Goal: Information Seeking & Learning: Learn about a topic

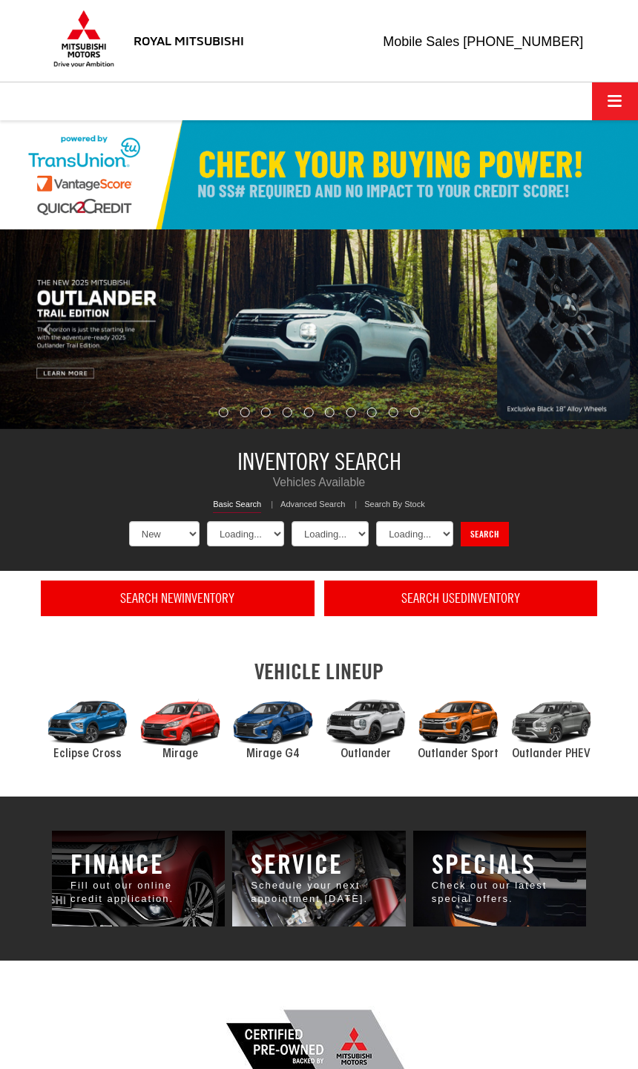
select select "Mitsubishi"
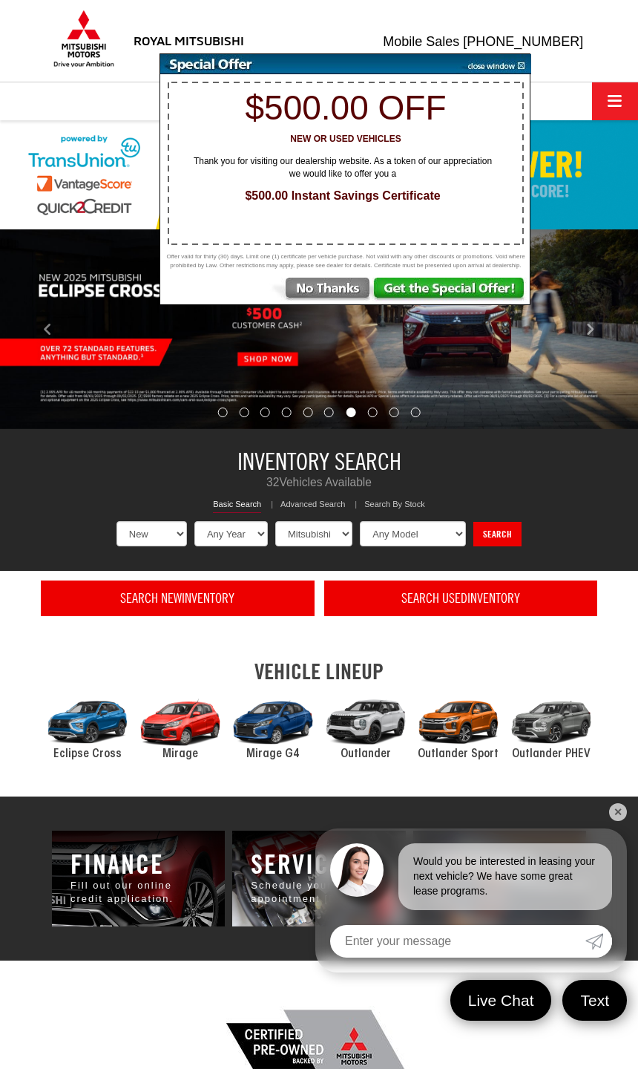
click at [314, 300] on img at bounding box center [320, 291] width 103 height 27
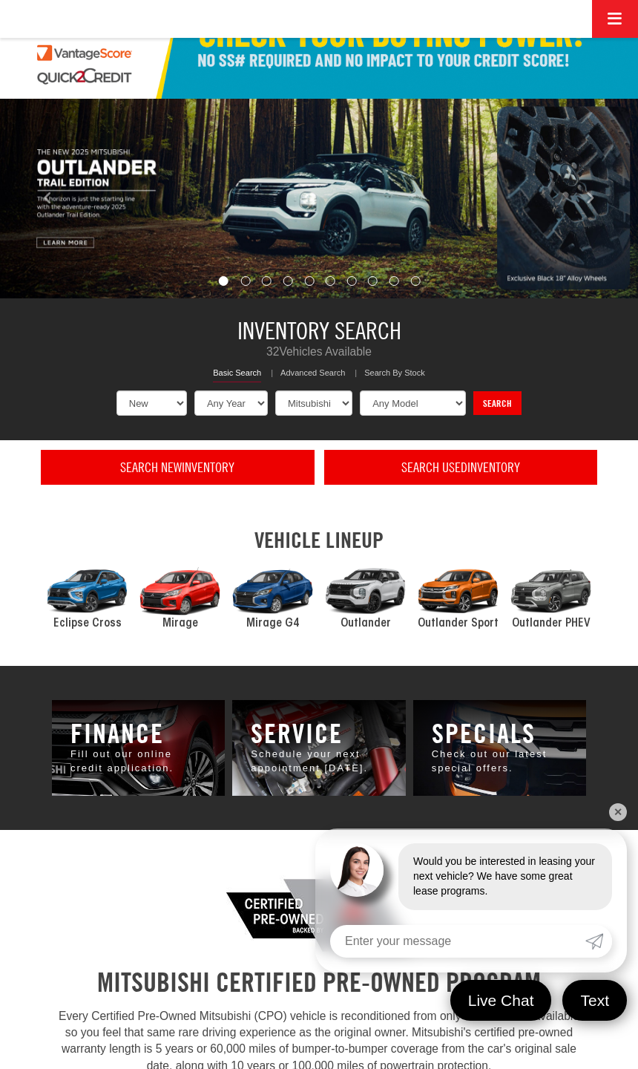
scroll to position [126, 0]
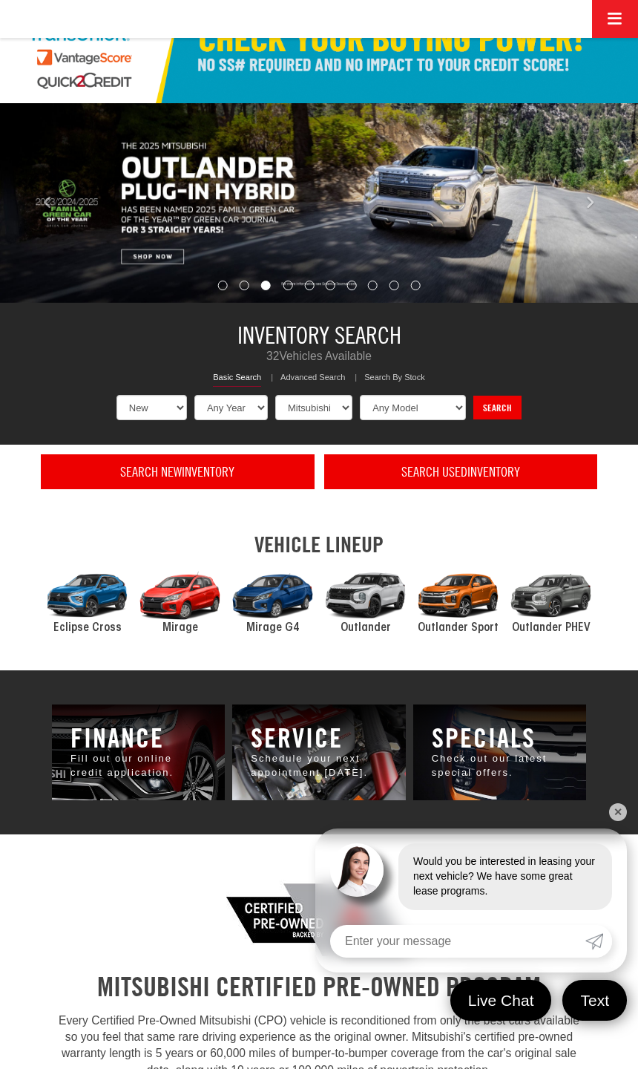
click at [494, 592] on div "2024 Mitsubishi Outlander Sport" at bounding box center [458, 595] width 93 height 62
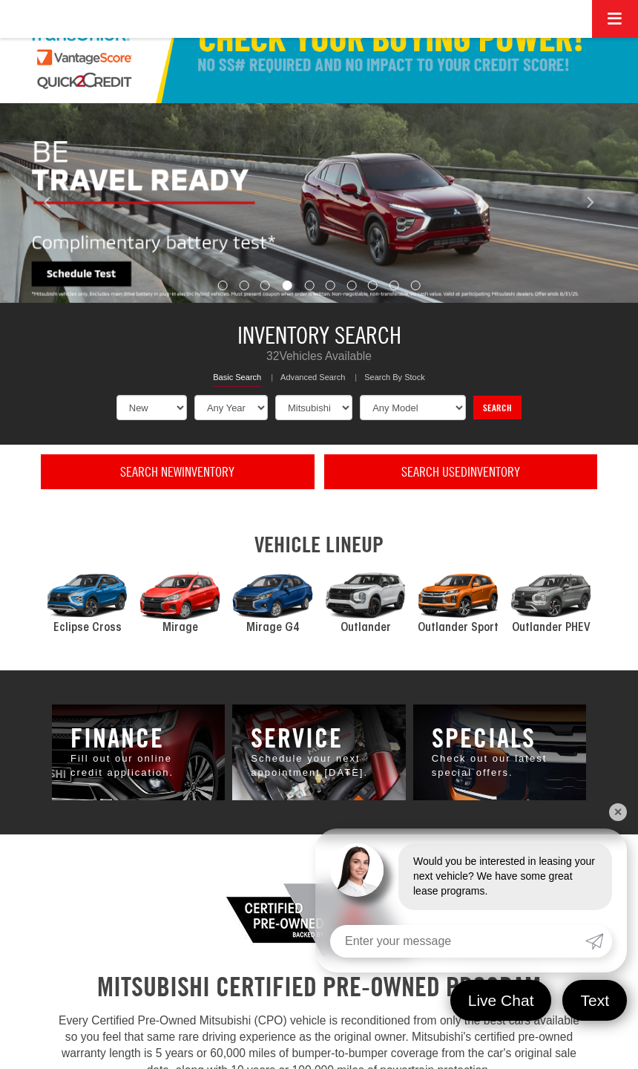
scroll to position [179, 0]
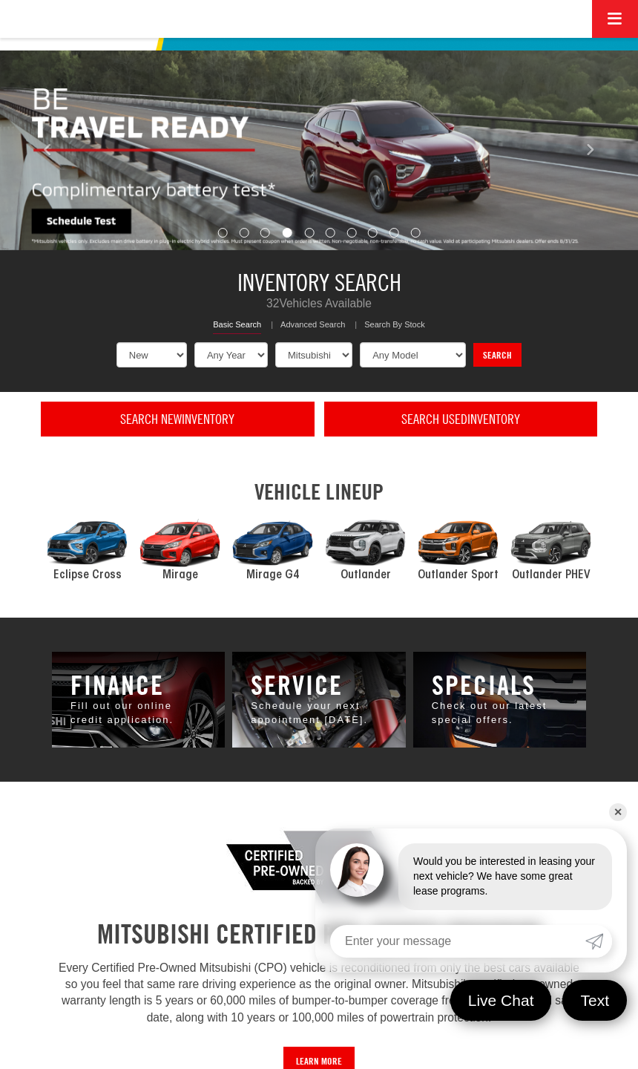
click at [369, 543] on div "2024 Mitsubishi Outlander" at bounding box center [365, 542] width 93 height 62
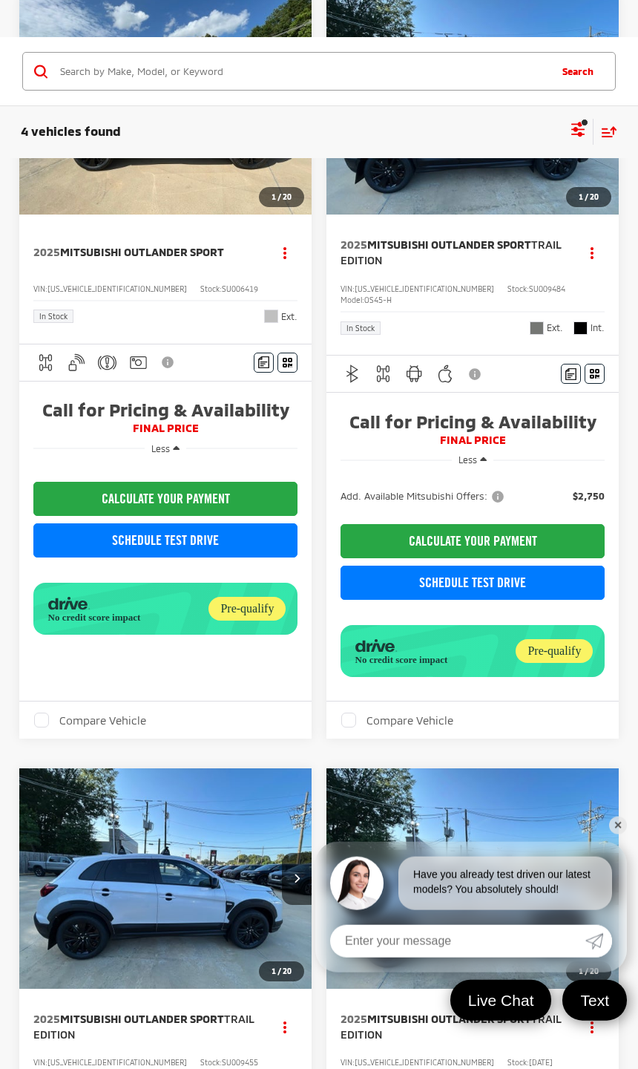
scroll to position [369, 0]
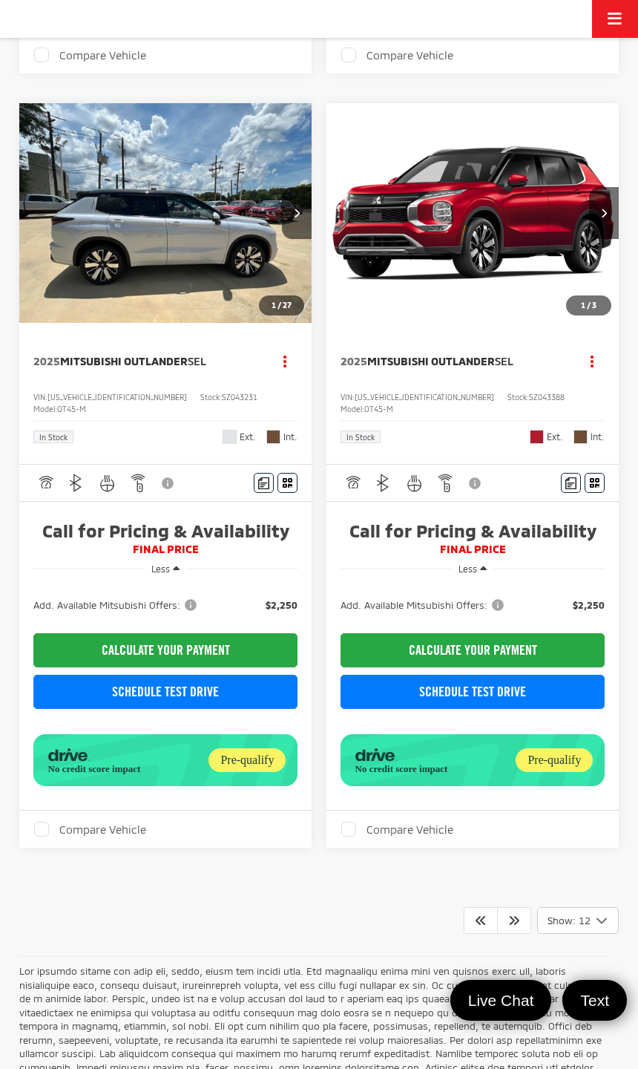
scroll to position [3935, 0]
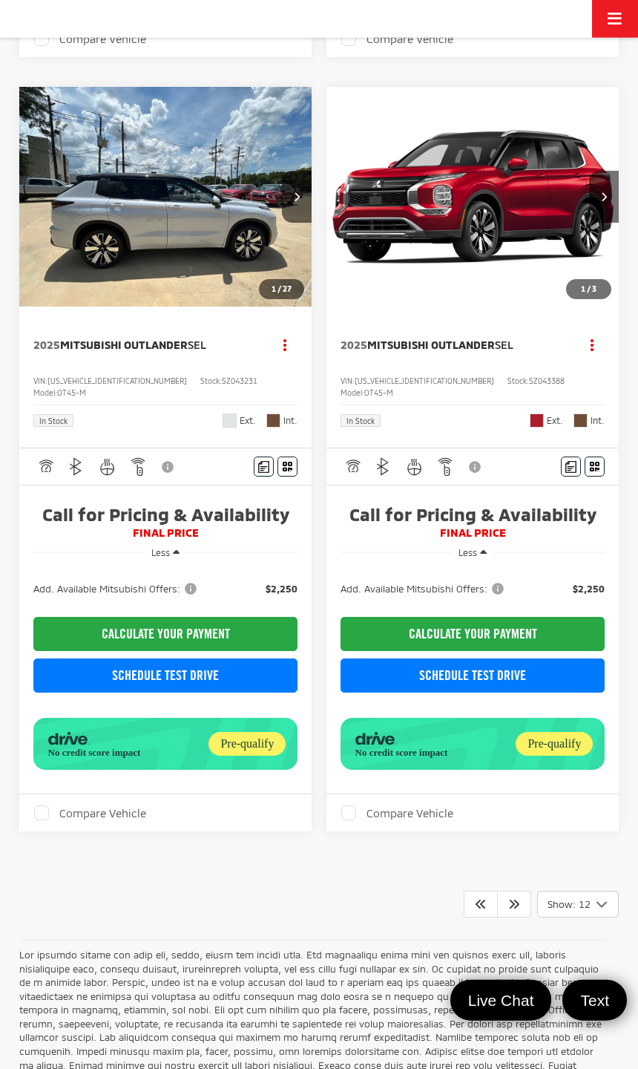
click at [609, 895] on icon "Select number of vehicles per page" at bounding box center [602, 904] width 18 height 19
click at [597, 1003] on button "Show: 96" at bounding box center [578, 1016] width 80 height 27
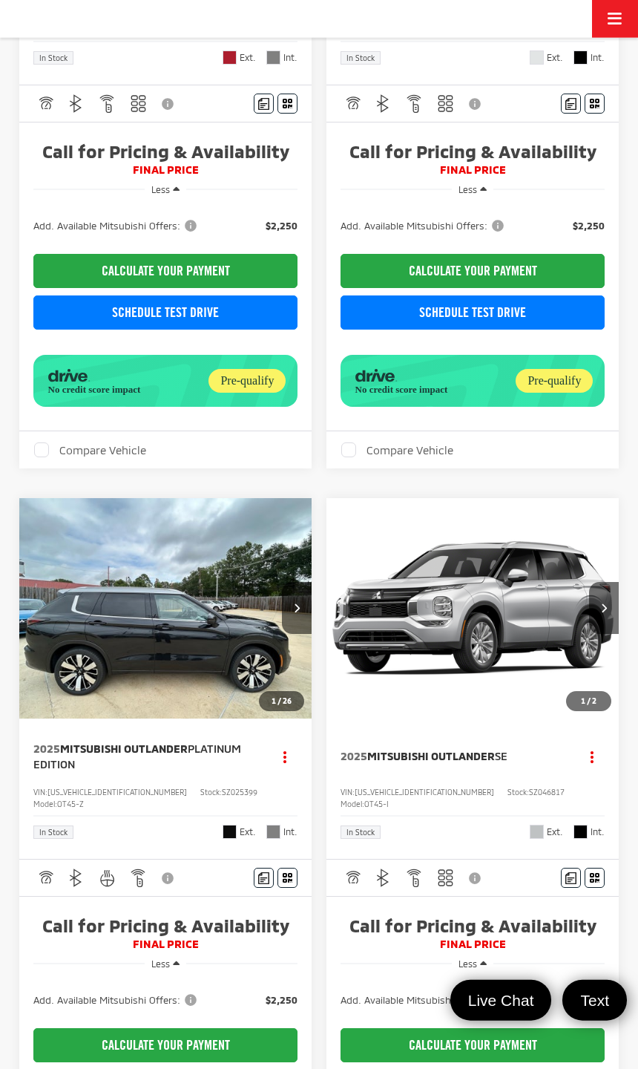
scroll to position [1978, 0]
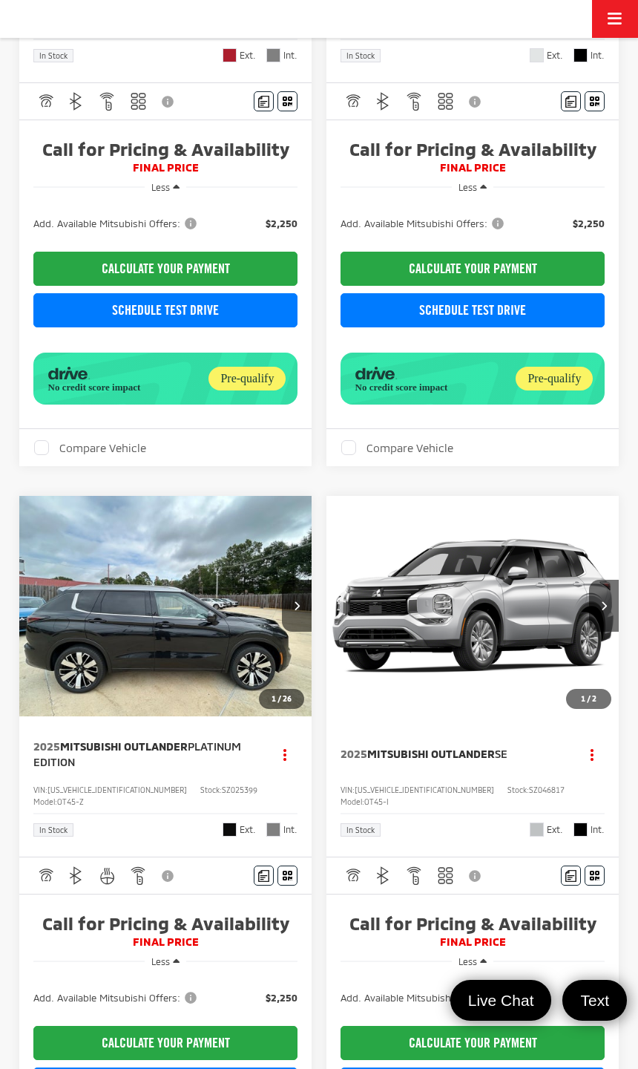
click at [305, 580] on button "Next image" at bounding box center [297, 606] width 30 height 52
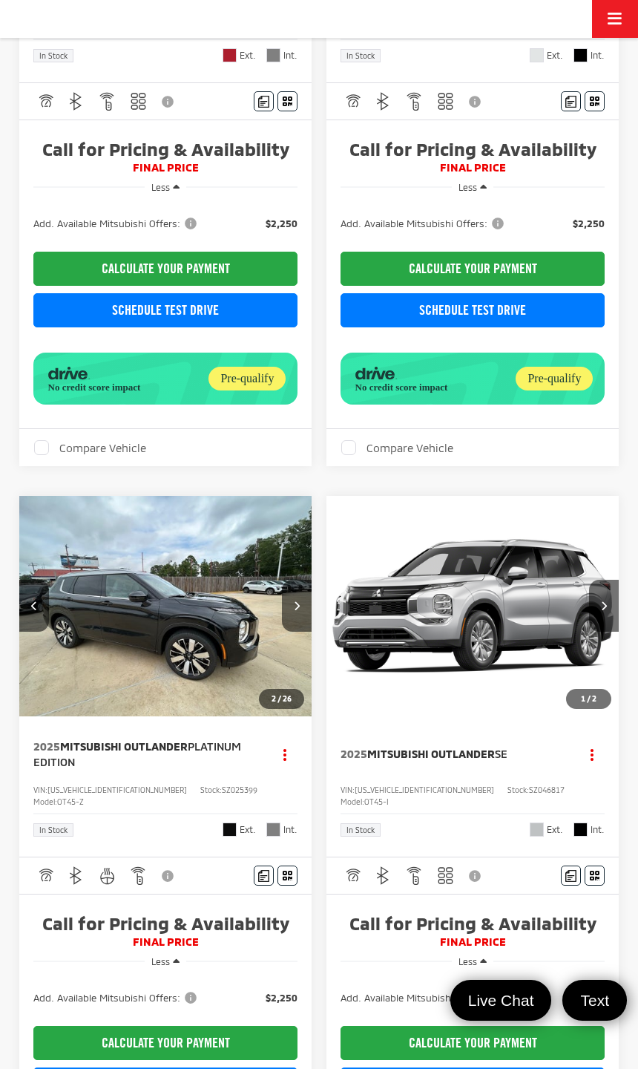
scroll to position [0, 295]
click at [307, 539] on img "2025 Mitsubishi Outlander Platinum Edition 1" at bounding box center [166, 606] width 295 height 221
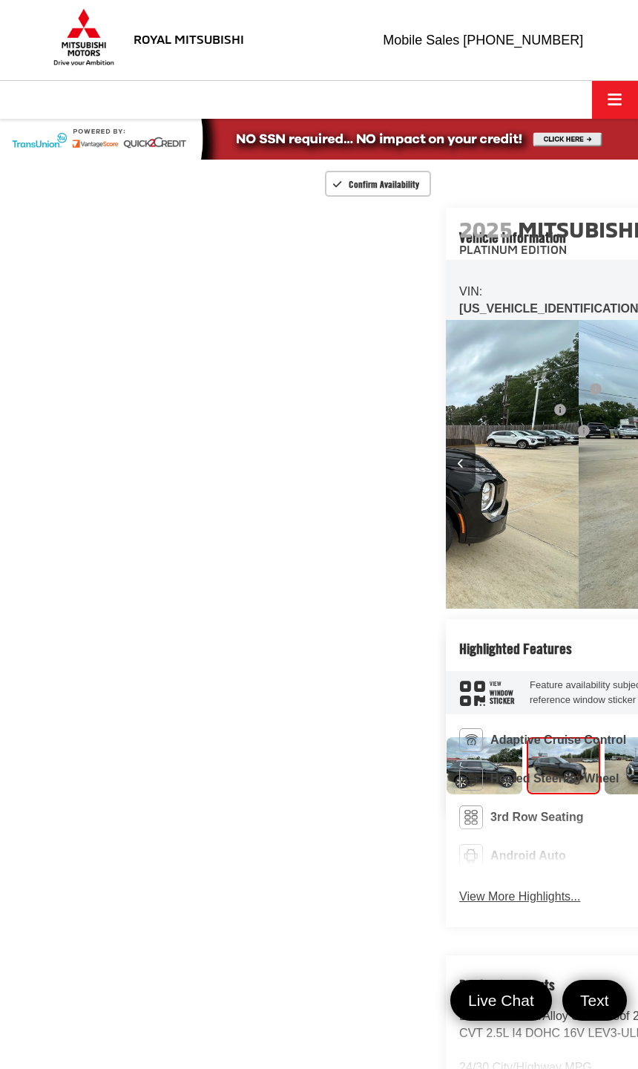
scroll to position [0, 638]
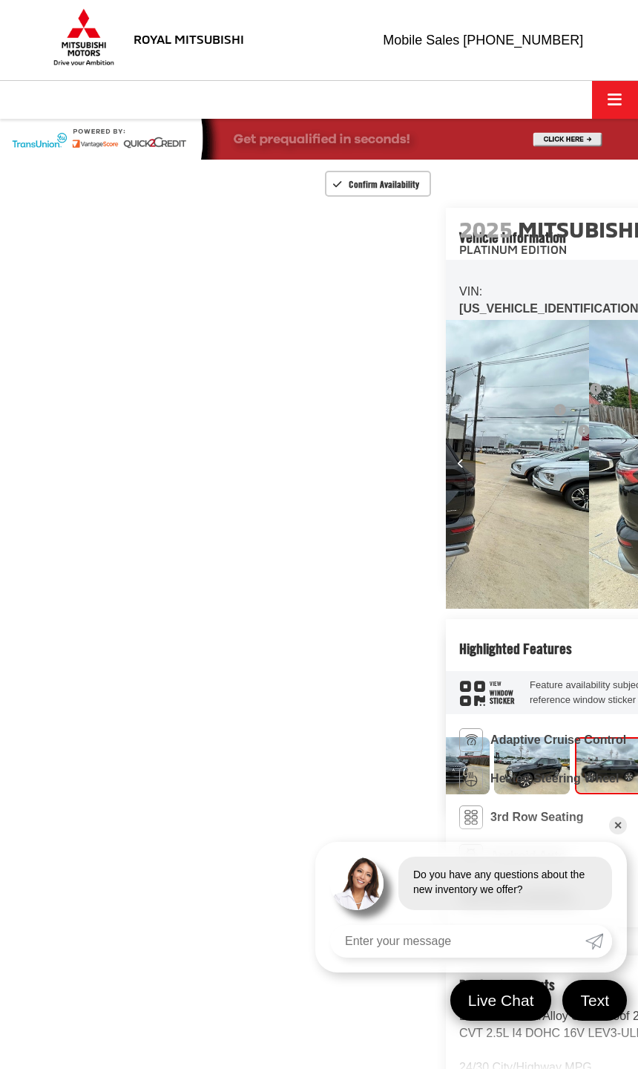
scroll to position [0, 278]
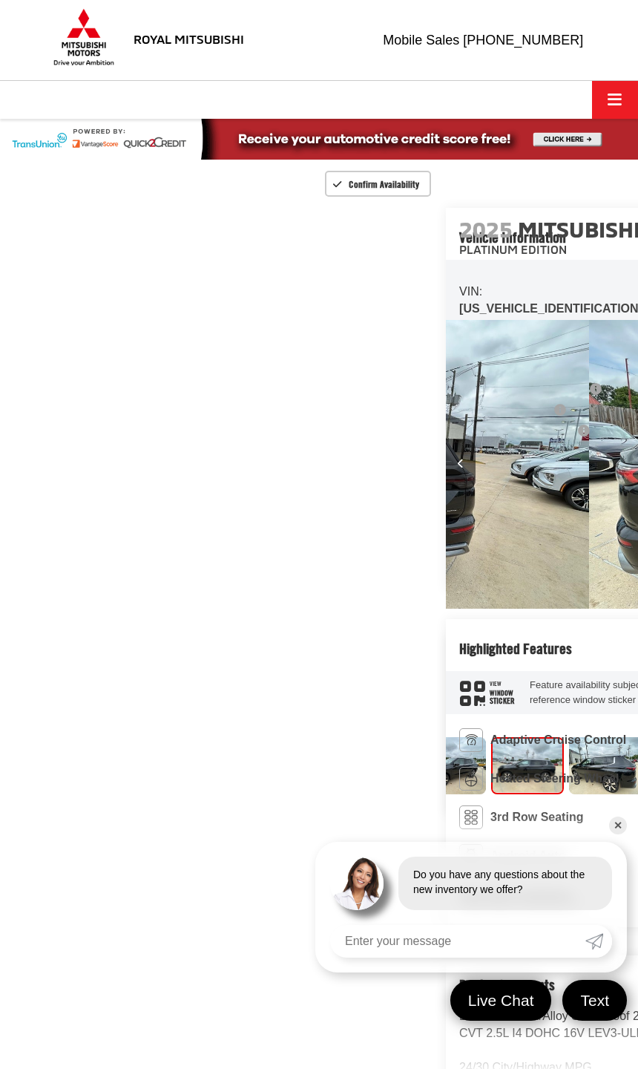
click at [329, 744] on img "Expand Photo 2" at bounding box center [367, 765] width 77 height 58
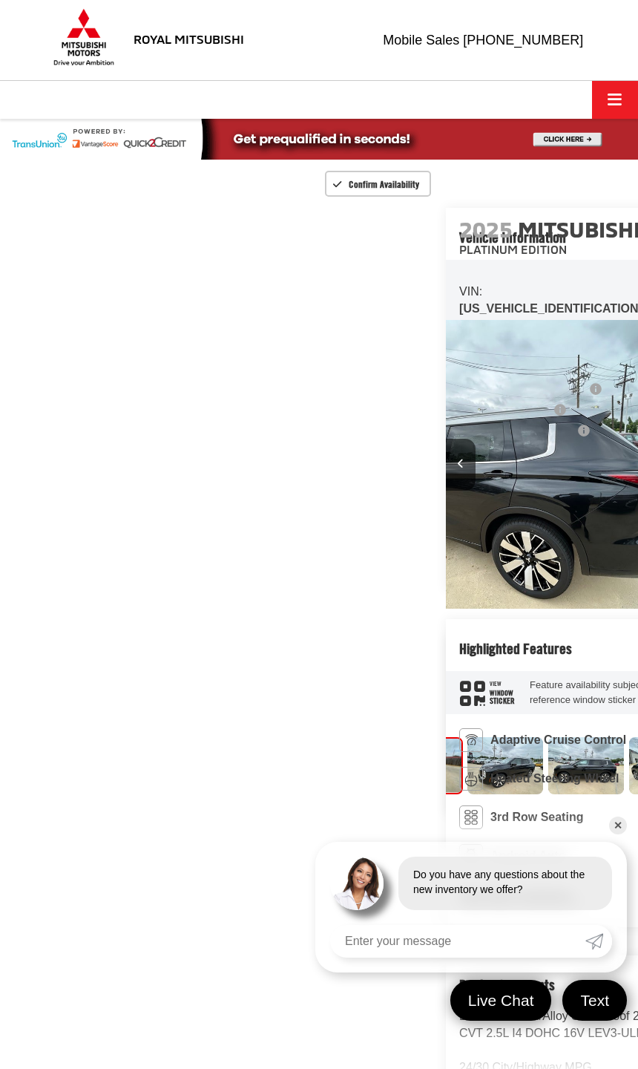
scroll to position [0, 1276]
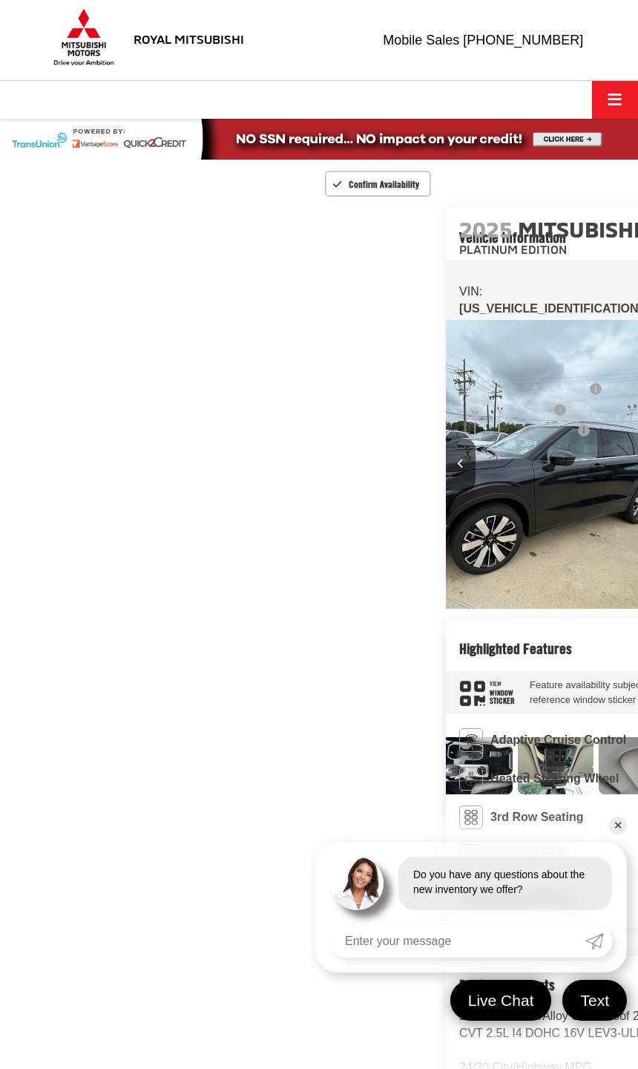
click at [271, 743] on img "Expand Photo 12" at bounding box center [232, 765] width 77 height 58
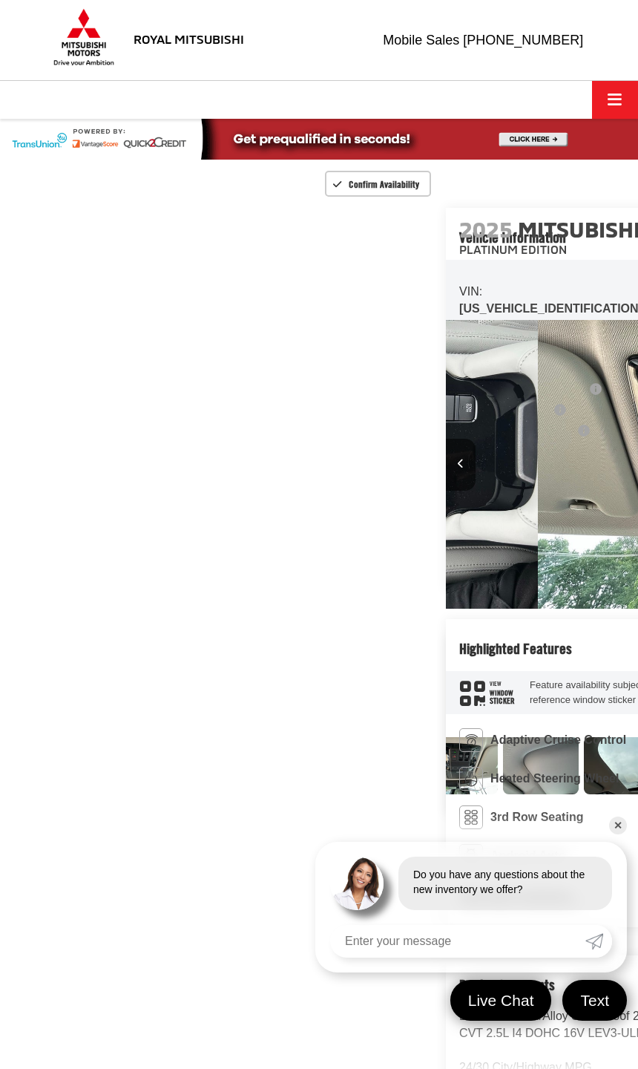
scroll to position [0, 1351]
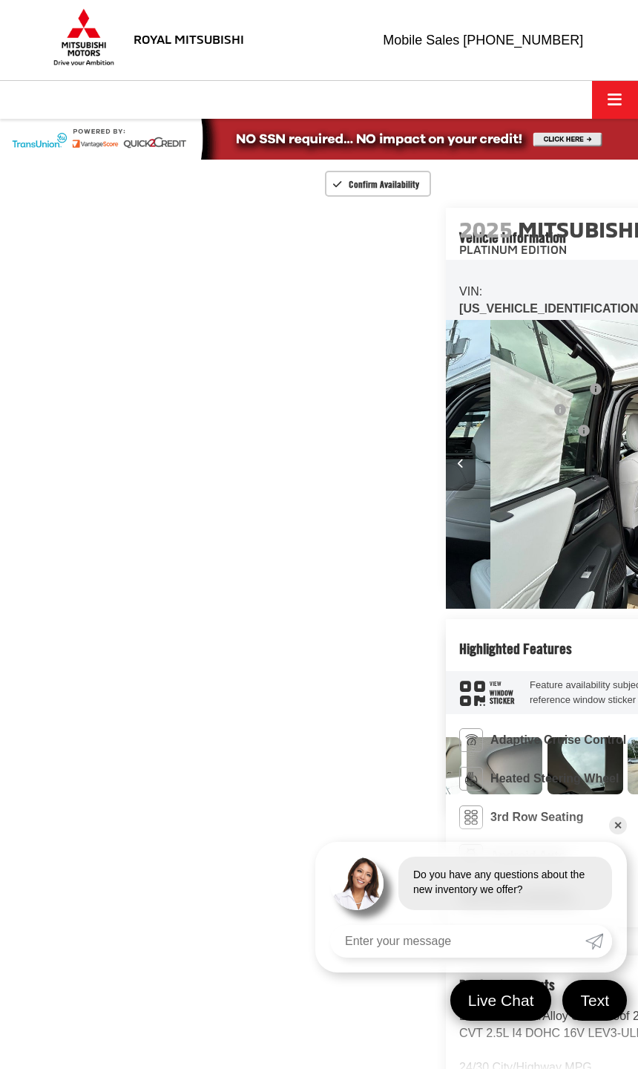
click at [220, 761] on img "Expand Photo 13" at bounding box center [180, 765] width 77 height 58
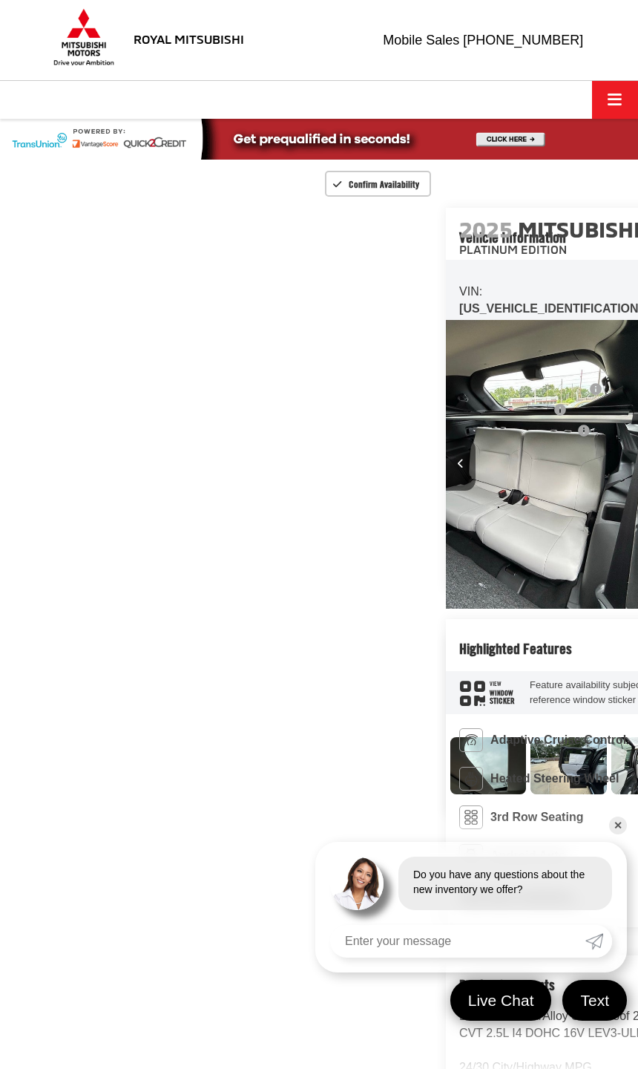
scroll to position [0, 8297]
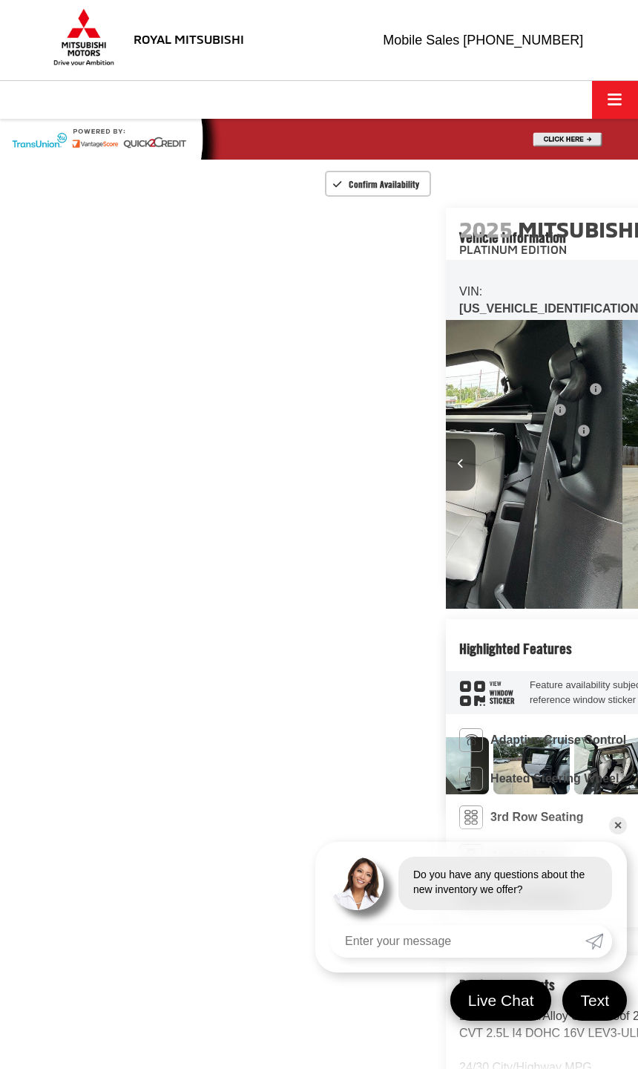
click at [247, 736] on img "Expand Photo 15" at bounding box center [208, 765] width 77 height 58
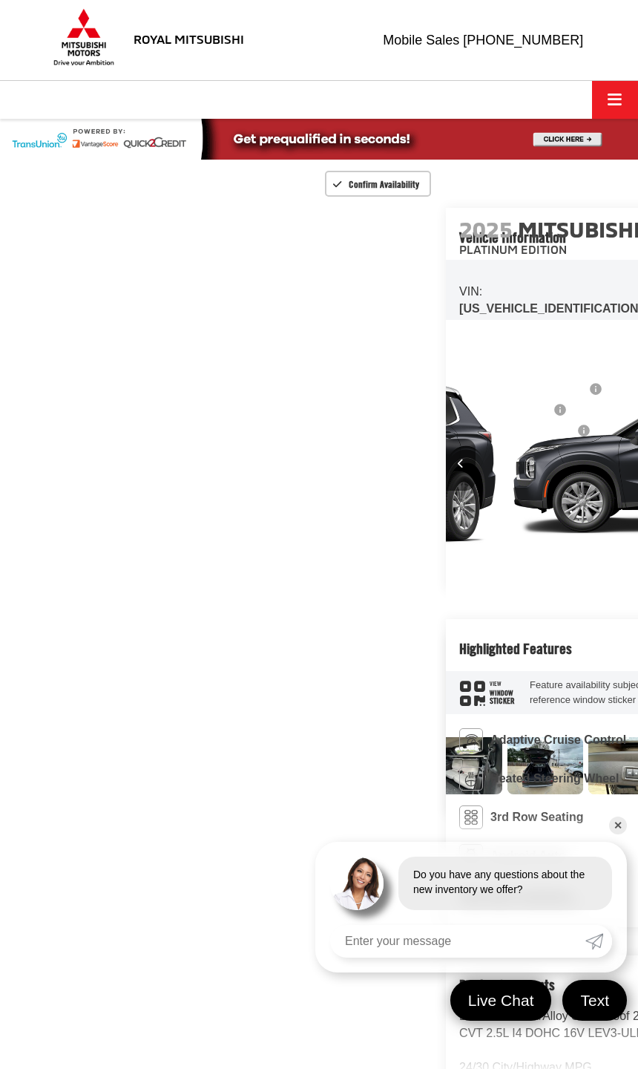
scroll to position [0, 9573]
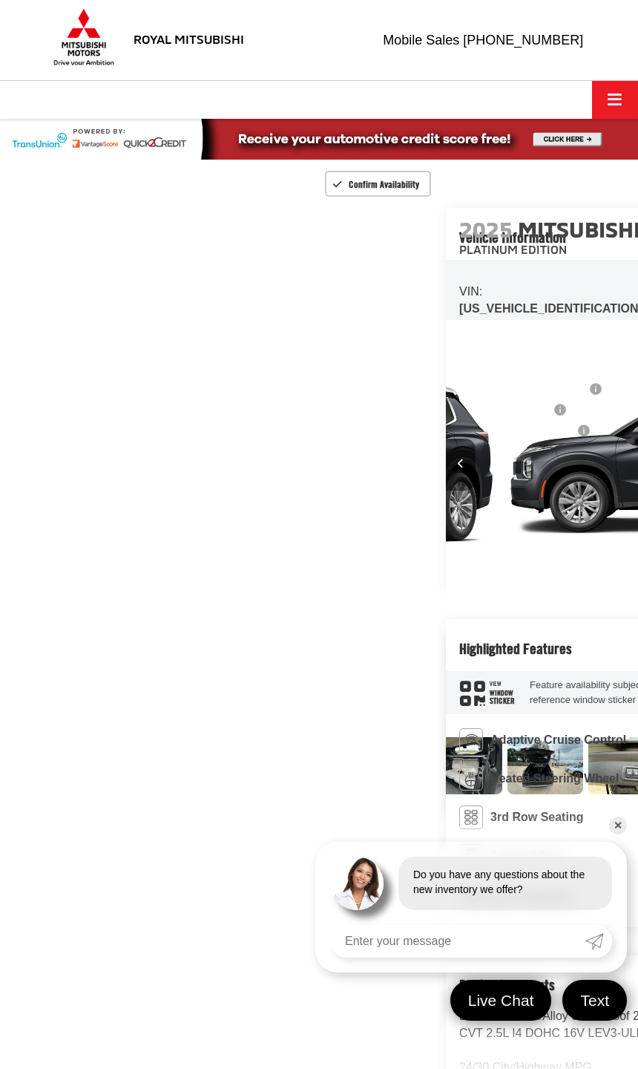
click at [180, 734] on img "Expand Photo 17" at bounding box center [141, 765] width 77 height 103
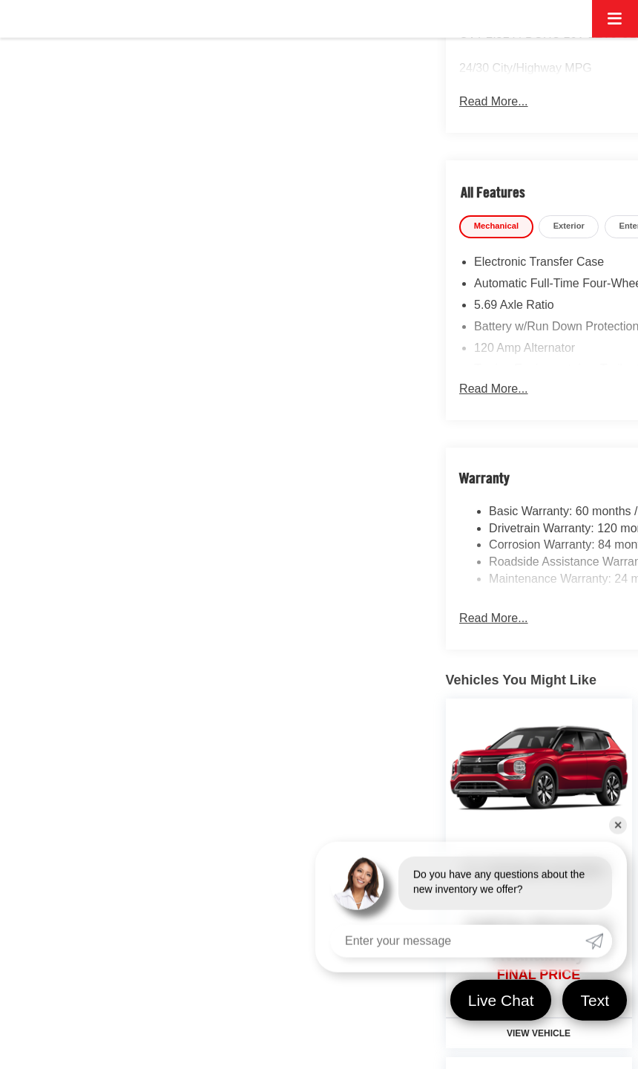
scroll to position [0, 0]
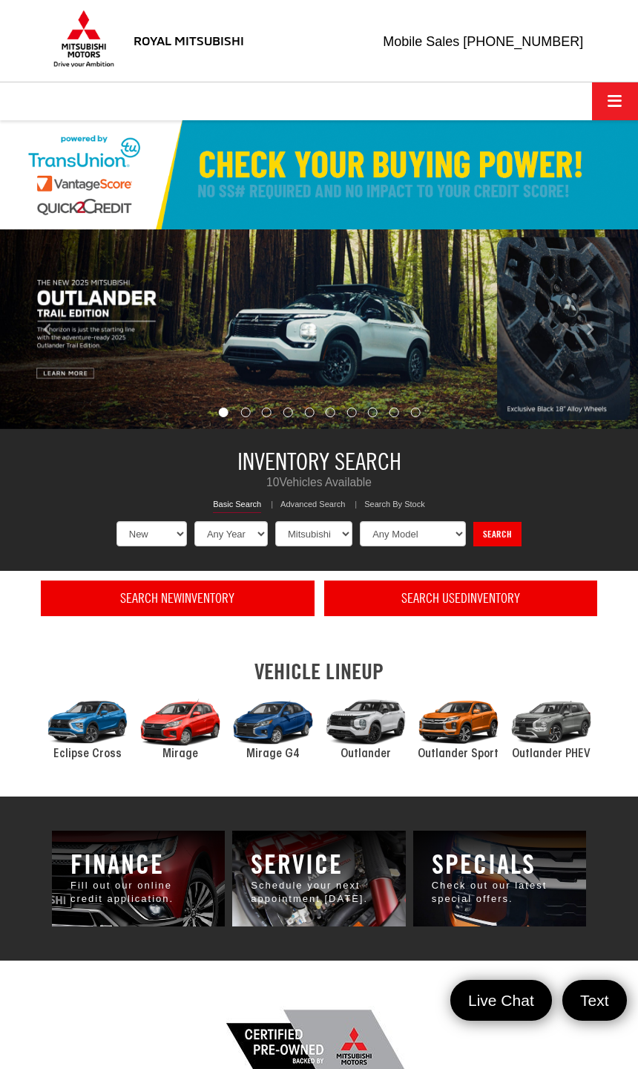
select select "Mitsubishi"
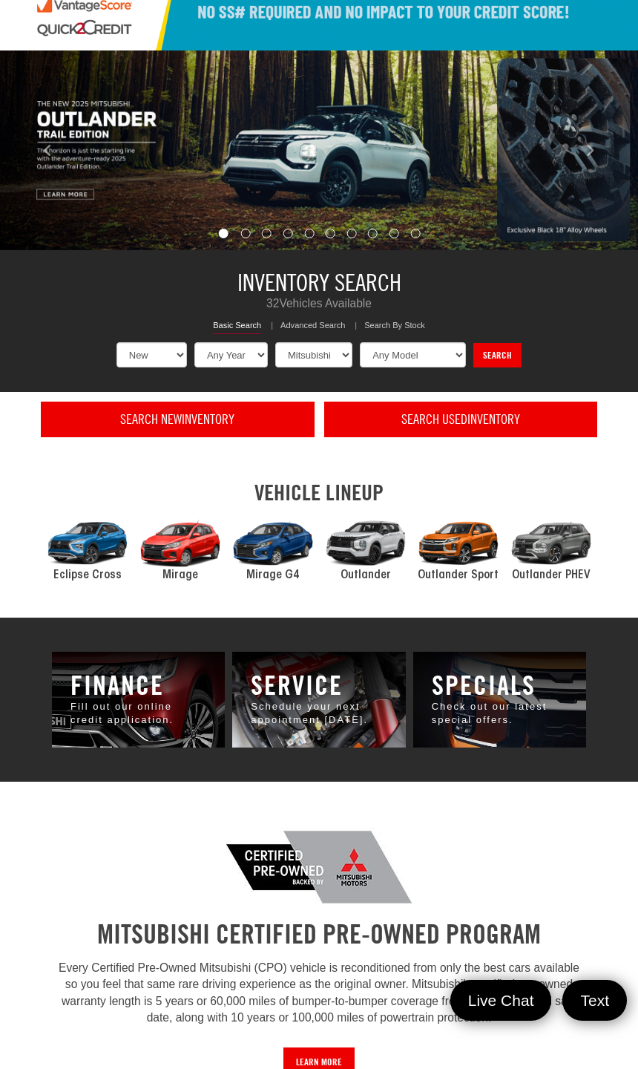
click at [547, 711] on p "Check out our latest special offers." at bounding box center [500, 713] width 136 height 27
